Goal: Task Accomplishment & Management: Manage account settings

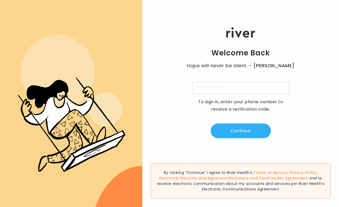
scroll to position [241, 0]
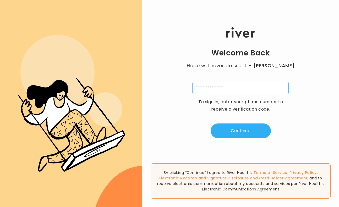
click at [248, 89] on input "tel" at bounding box center [241, 88] width 96 height 12
type input "**********"
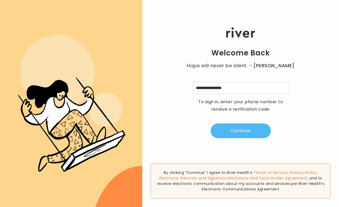
click at [237, 128] on button "Continue" at bounding box center [241, 130] width 60 height 15
type input "*"
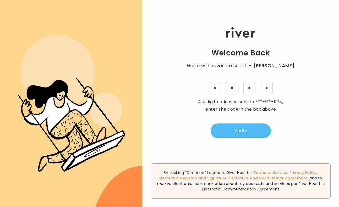
click at [238, 133] on button "Verify" at bounding box center [241, 130] width 60 height 15
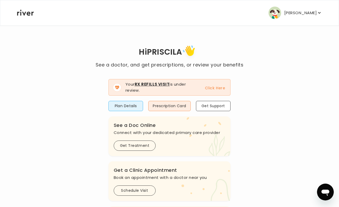
click at [303, 11] on p "[PERSON_NAME]" at bounding box center [301, 12] width 33 height 7
click at [251, 157] on div "Hi PRISCILA See a doctor, and get prescriptions, or review your benefits Your R…" at bounding box center [170, 190] width 306 height 292
click at [135, 104] on button "Plan Details" at bounding box center [126, 106] width 35 height 10
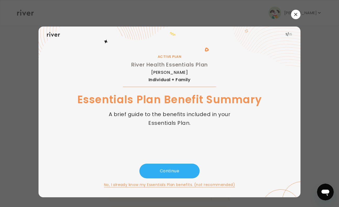
click at [218, 185] on button "No, I already know my Essentials Plan benefits. (not recommended)" at bounding box center [169, 184] width 131 height 6
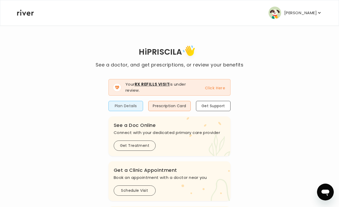
click at [134, 105] on button "Plan Details" at bounding box center [126, 106] width 35 height 10
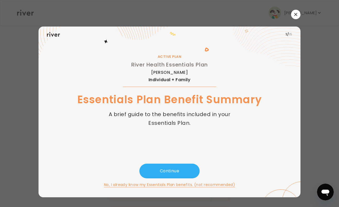
click at [296, 17] on button "button" at bounding box center [295, 14] width 9 height 9
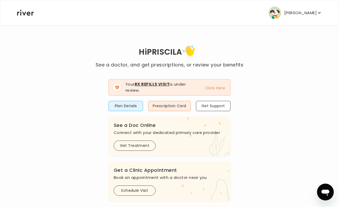
click at [311, 12] on p "[PERSON_NAME]" at bounding box center [301, 12] width 33 height 7
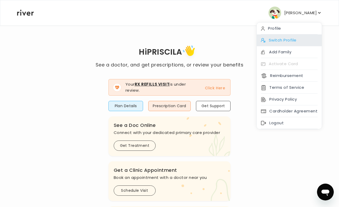
click at [287, 45] on div "Switch Profile" at bounding box center [289, 40] width 65 height 12
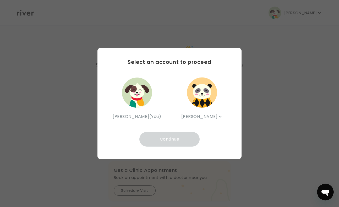
click at [136, 94] on img "button" at bounding box center [136, 92] width 31 height 31
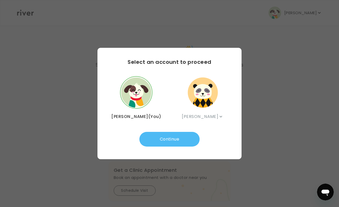
click at [173, 144] on button "Continue" at bounding box center [170, 139] width 60 height 15
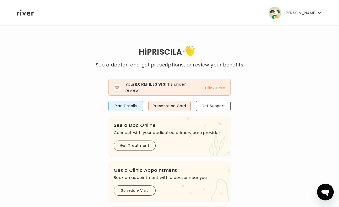
click at [307, 13] on p "[PERSON_NAME]" at bounding box center [301, 12] width 33 height 7
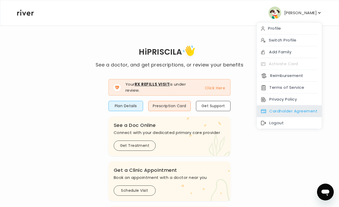
click at [291, 108] on div "Cardholder Agreement" at bounding box center [289, 111] width 65 height 12
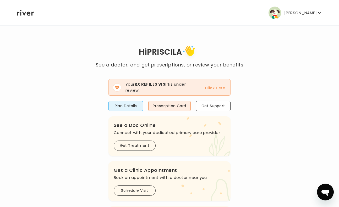
click at [309, 13] on p "[PERSON_NAME]" at bounding box center [301, 12] width 33 height 7
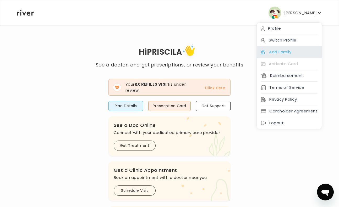
click at [294, 50] on div "Add Family" at bounding box center [289, 52] width 65 height 12
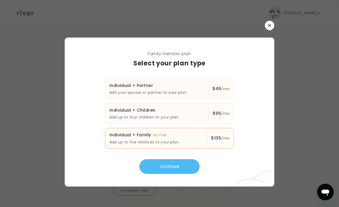
click at [183, 163] on button "Continue" at bounding box center [170, 166] width 60 height 15
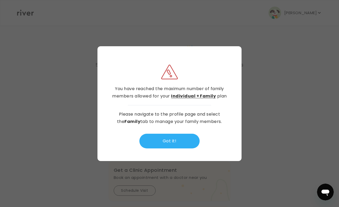
click at [193, 96] on strong "Individual + Family" at bounding box center [193, 95] width 45 height 7
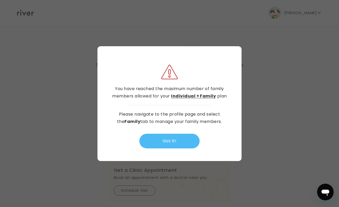
click at [171, 141] on button "Got it!" at bounding box center [170, 141] width 60 height 15
